Goal: Entertainment & Leisure: Consume media (video, audio)

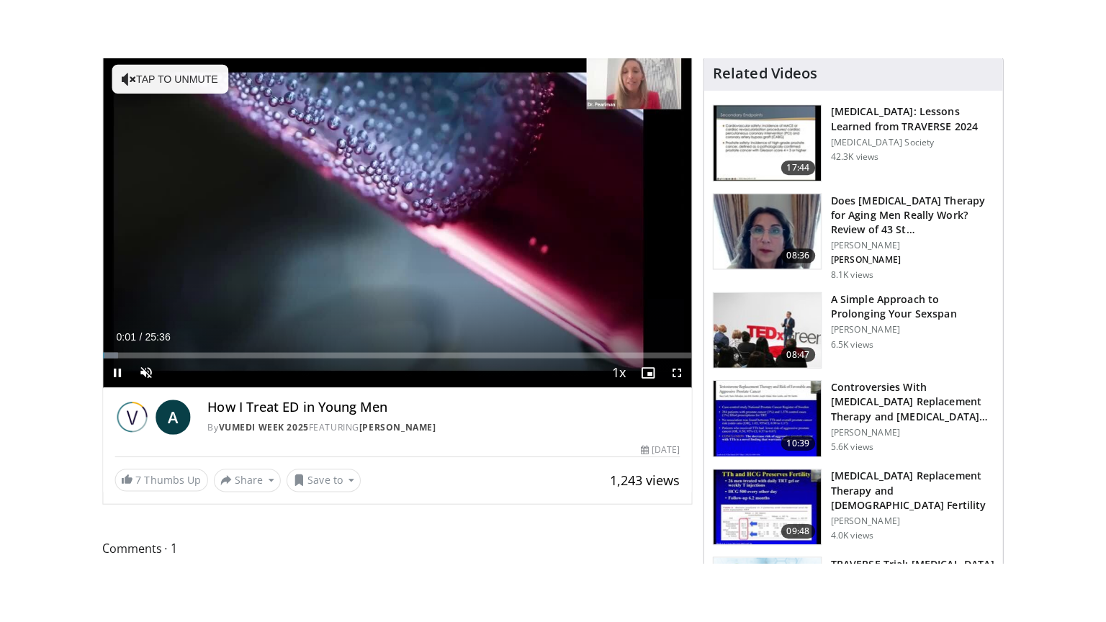
scroll to position [116, 0]
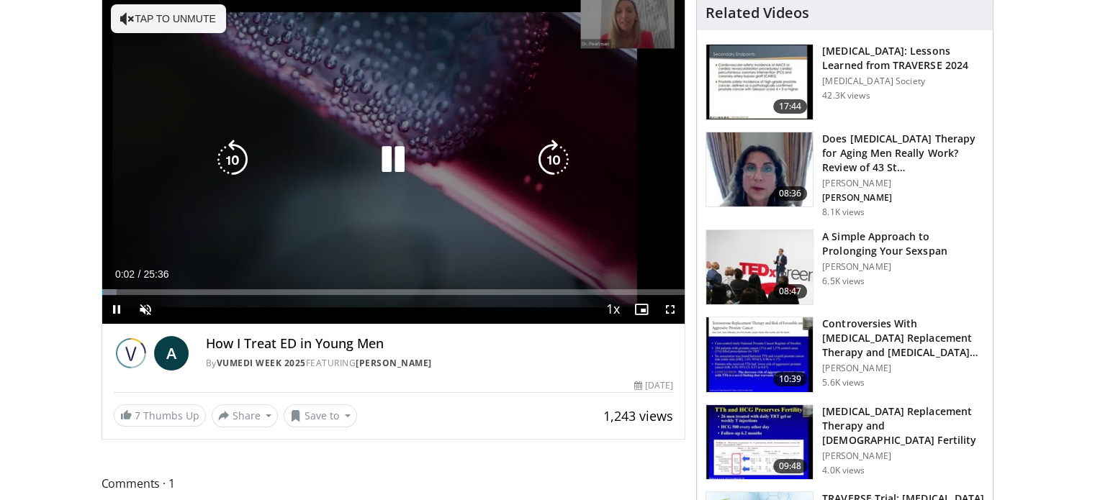
click at [242, 253] on div "10 seconds Tap to unmute" at bounding box center [393, 160] width 583 height 328
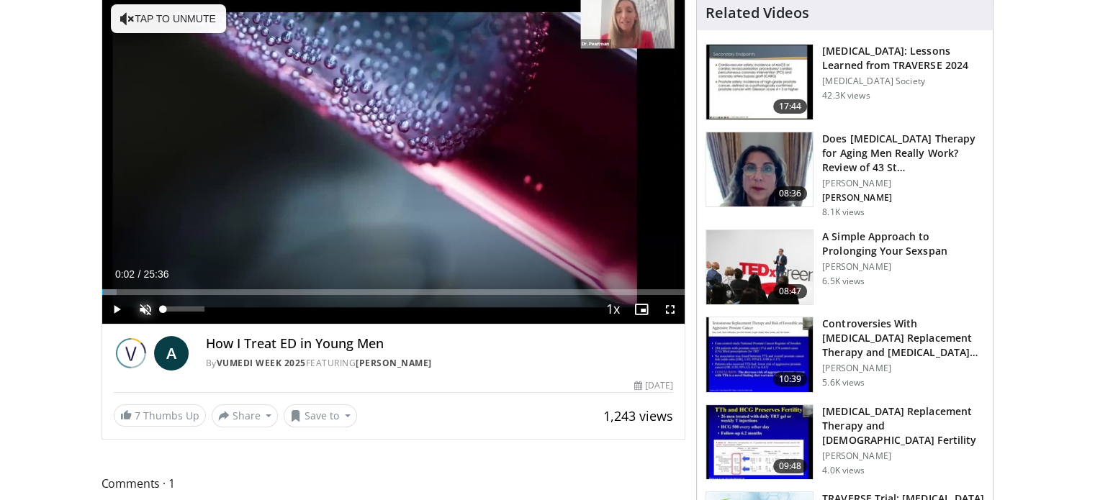
click at [140, 309] on span "Video Player" at bounding box center [145, 309] width 29 height 29
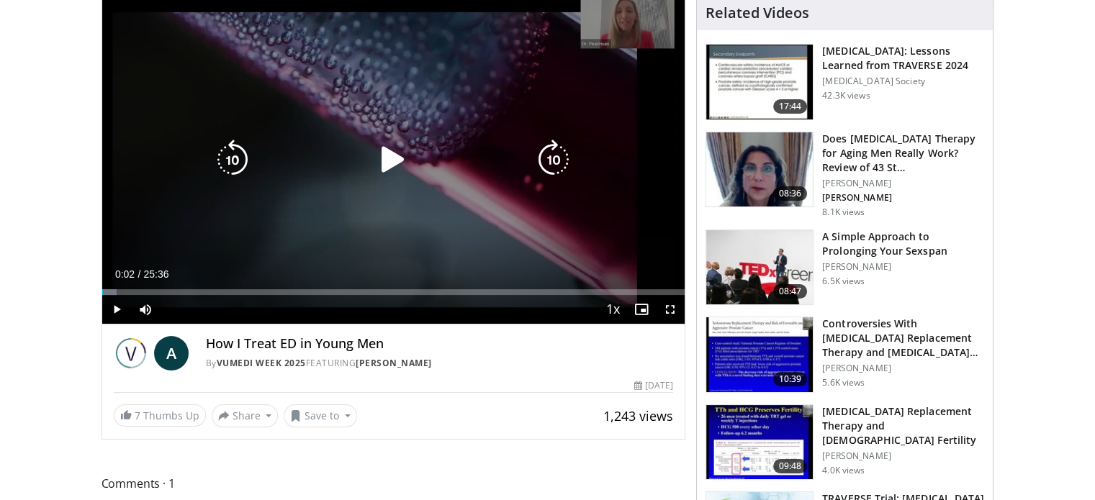
click at [397, 154] on icon "Video Player" at bounding box center [393, 160] width 40 height 40
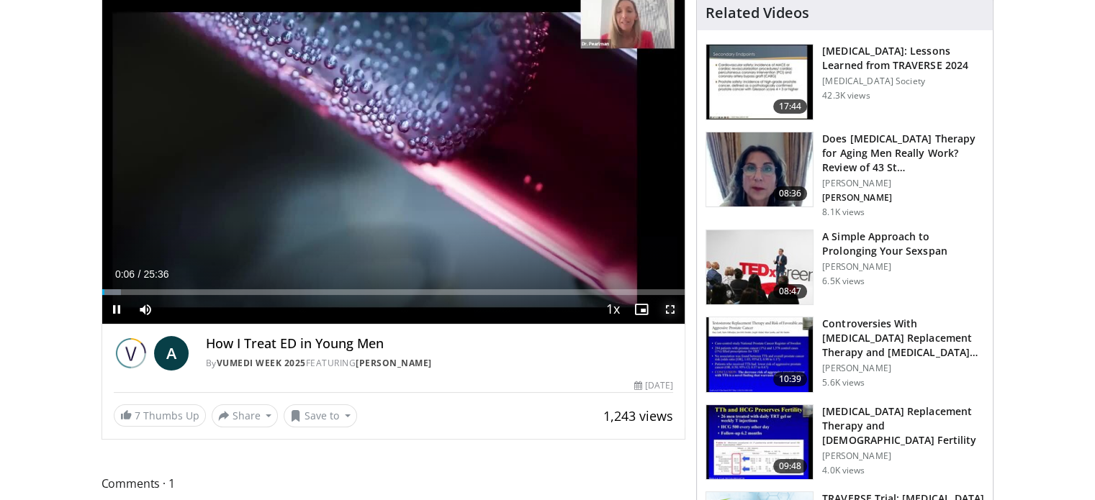
click at [672, 305] on span "Video Player" at bounding box center [670, 309] width 29 height 29
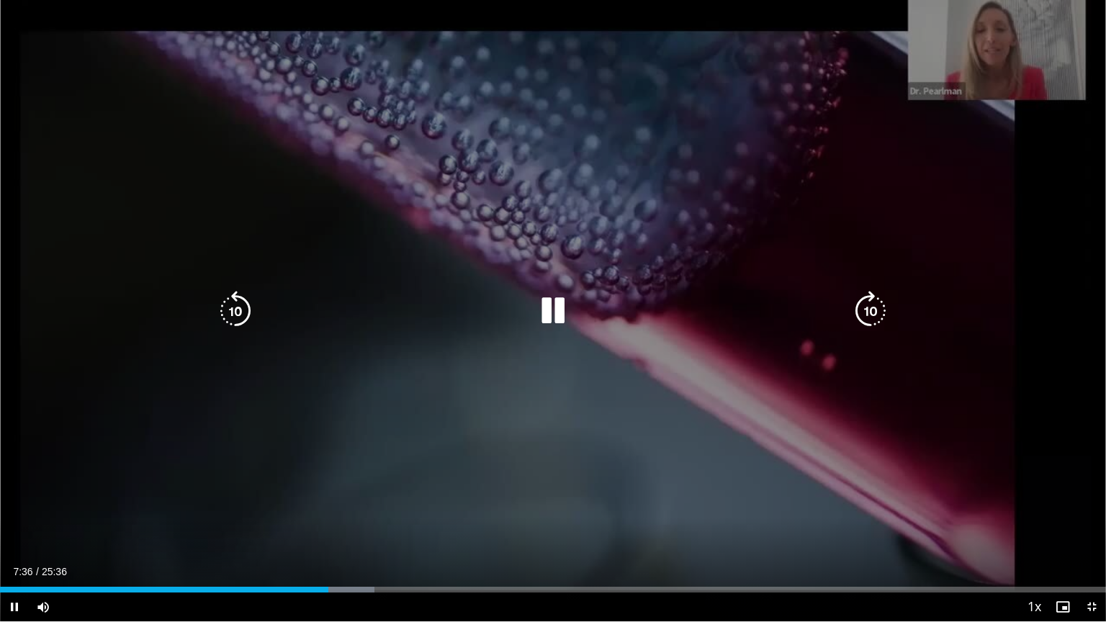
click at [561, 316] on icon "Video Player" at bounding box center [553, 311] width 40 height 40
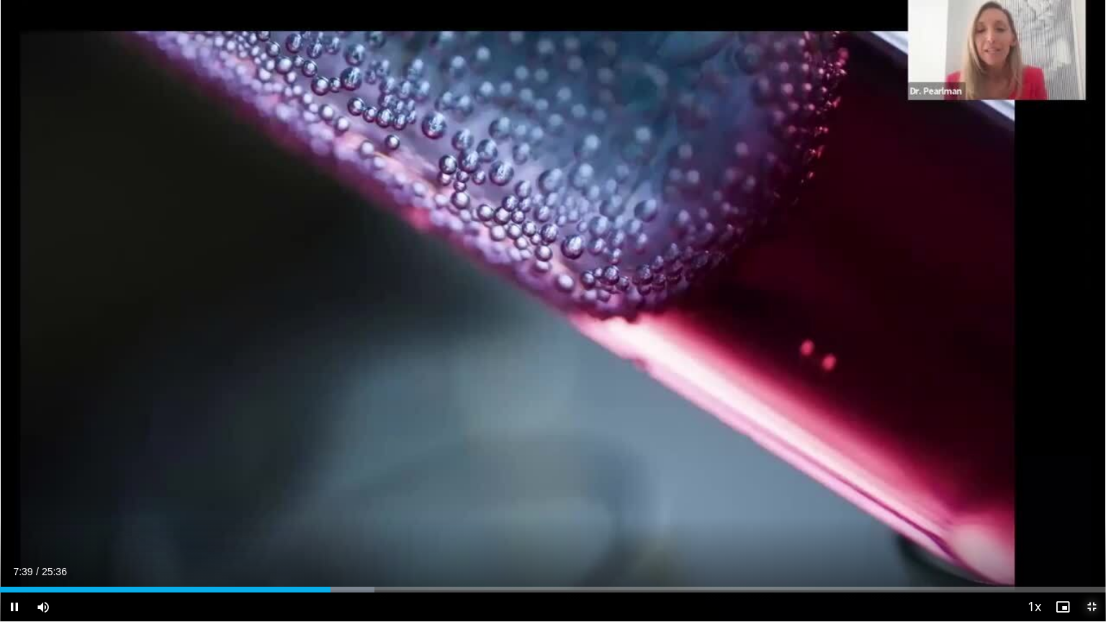
click at [1094, 500] on span "Video Player" at bounding box center [1091, 607] width 29 height 29
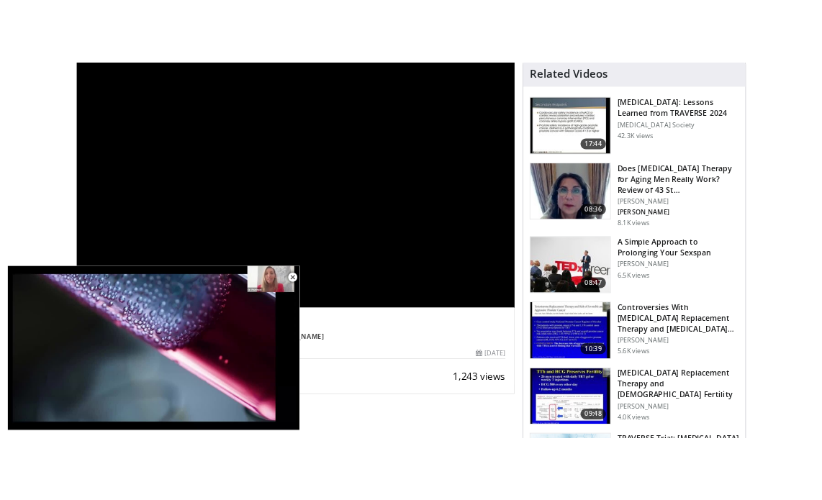
scroll to position [0, 0]
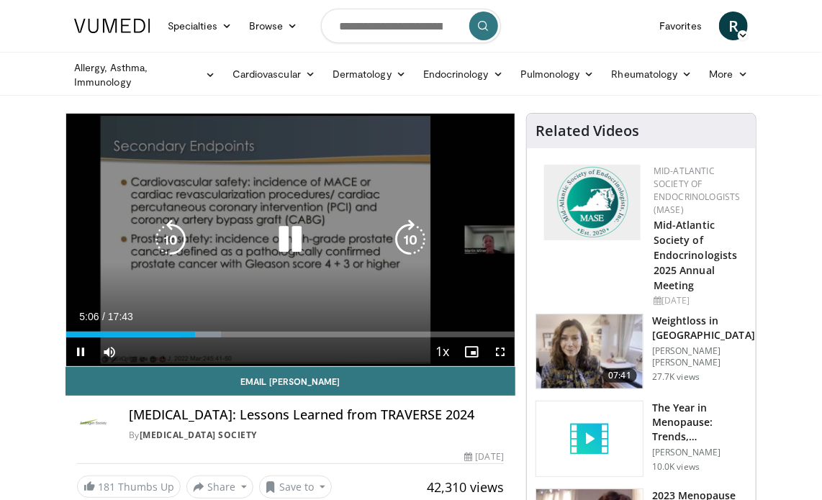
click at [280, 242] on icon "Video Player" at bounding box center [290, 240] width 40 height 40
